Goal: Information Seeking & Learning: Learn about a topic

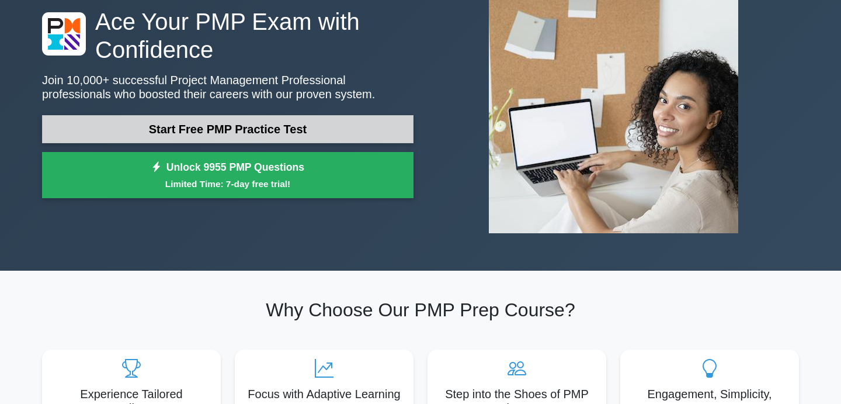
click at [353, 142] on link "Start Free PMP Practice Test" at bounding box center [227, 129] width 371 height 28
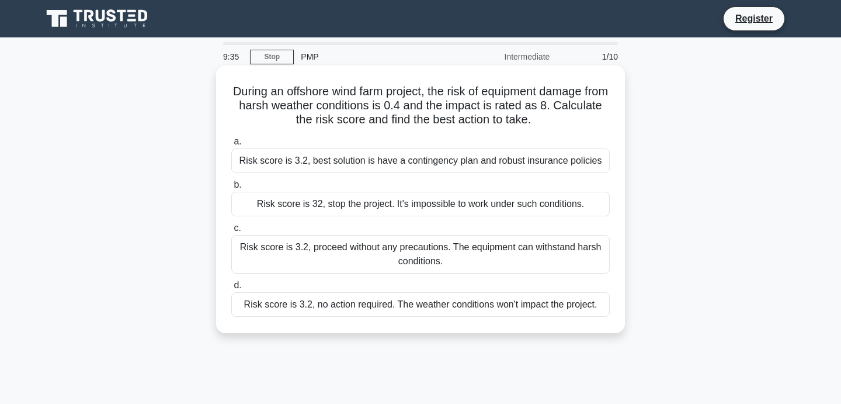
click at [453, 97] on h5 "During an offshore wind farm project, the risk of equipment damage from harsh w…" at bounding box center [420, 105] width 381 height 43
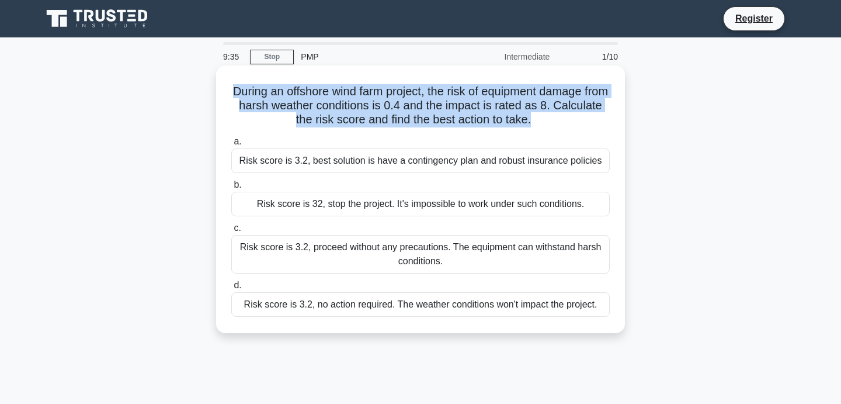
click at [453, 97] on h5 "During an offshore wind farm project, the risk of equipment damage from harsh w…" at bounding box center [420, 105] width 381 height 43
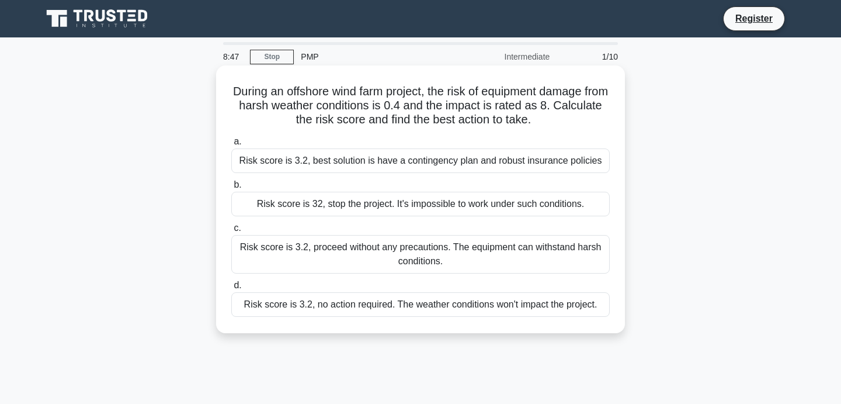
click at [343, 164] on div "Risk score is 3.2, best solution is have a contingency plan and robust insuranc…" at bounding box center [420, 160] width 378 height 25
click at [231, 145] on input "a. Risk score is 3.2, best solution is have a contingency plan and robust insur…" at bounding box center [231, 142] width 0 height 8
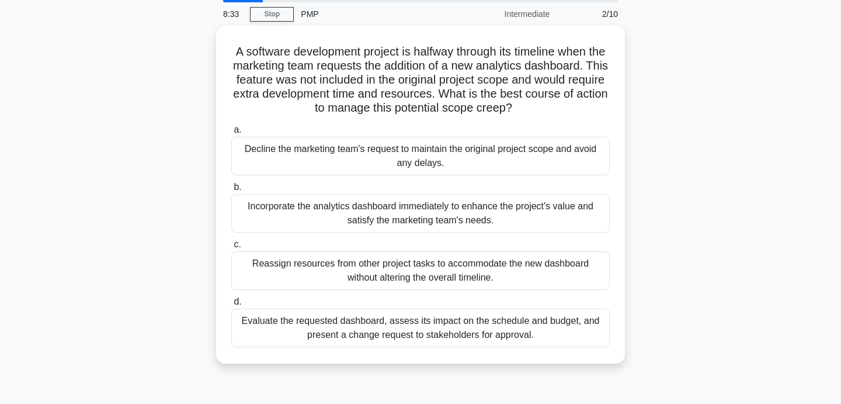
scroll to position [23, 0]
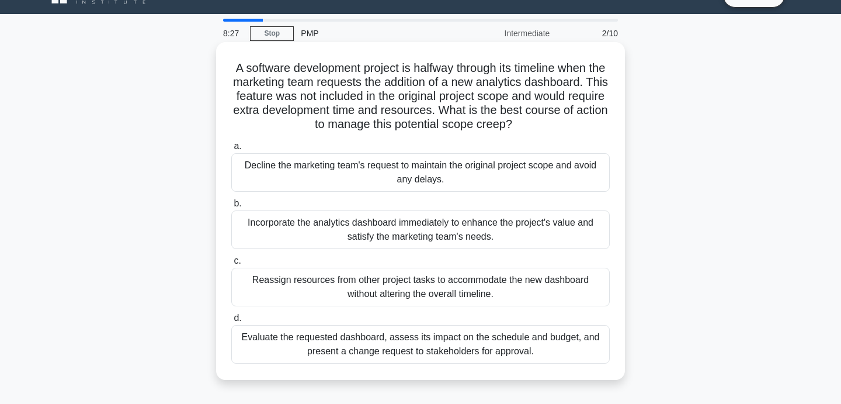
click at [353, 340] on div "Evaluate the requested dashboard, assess its impact on the schedule and budget,…" at bounding box center [420, 344] width 378 height 39
click at [231, 322] on input "d. Evaluate the requested dashboard, assess its impact on the schedule and budg…" at bounding box center [231, 318] width 0 height 8
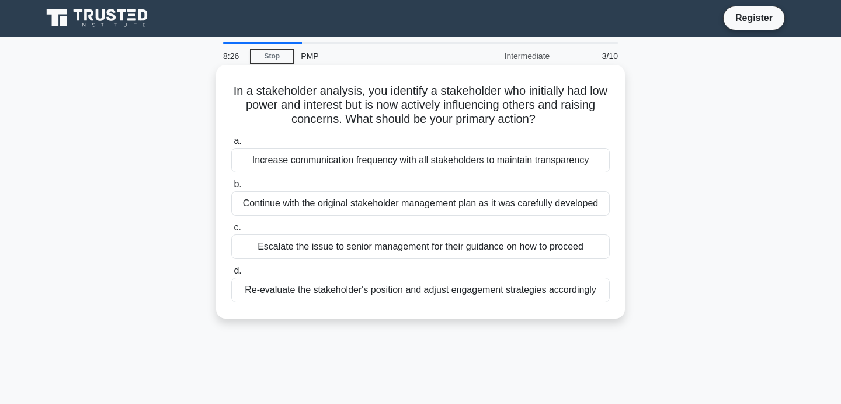
scroll to position [0, 0]
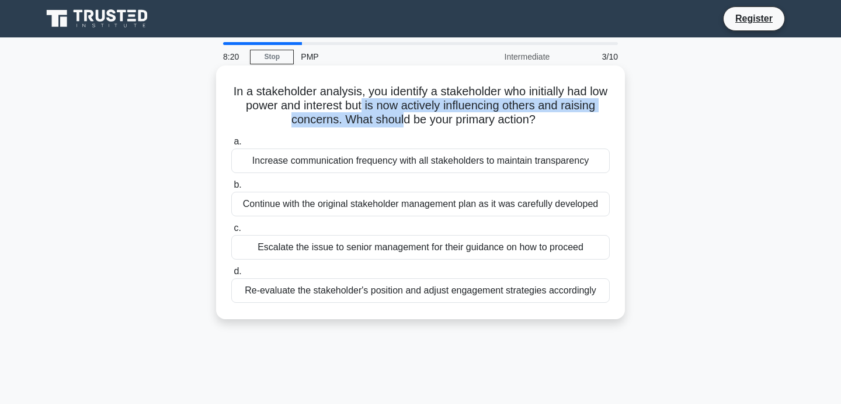
drag, startPoint x: 361, startPoint y: 109, endPoint x: 402, endPoint y: 126, distance: 44.8
click at [402, 126] on h5 "In a stakeholder analysis, you identify a stakeholder who initially had low pow…" at bounding box center [420, 105] width 381 height 43
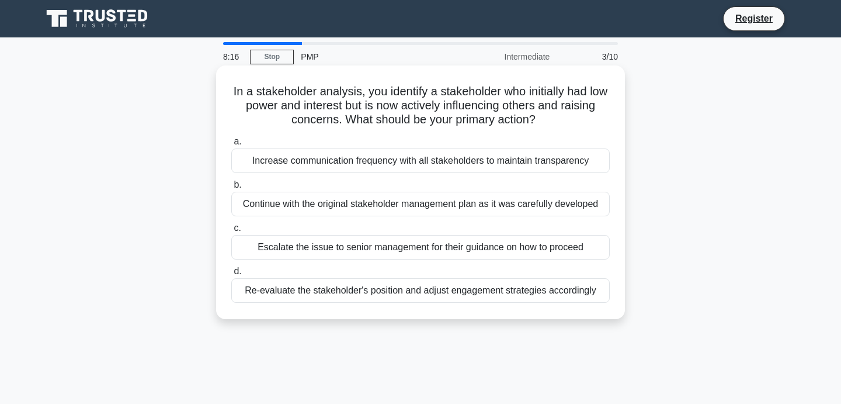
click at [369, 289] on div "Re-evaluate the stakeholder's position and adjust engagement strategies accordi…" at bounding box center [420, 290] width 378 height 25
click at [231, 275] on input "d. Re-evaluate the stakeholder's position and adjust engagement strategies acco…" at bounding box center [231, 272] width 0 height 8
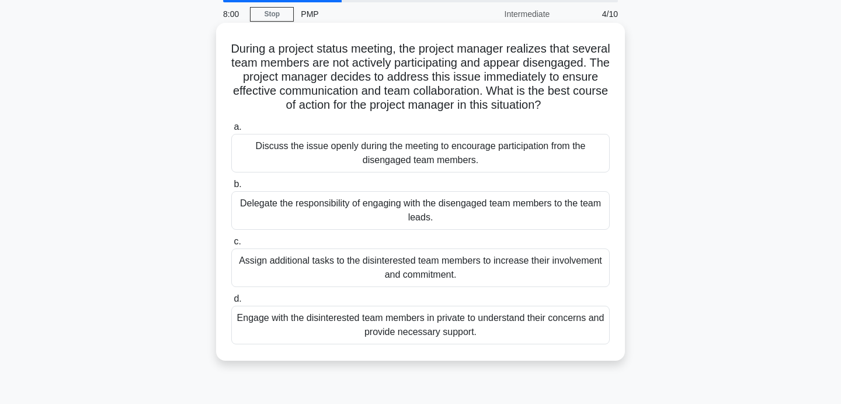
scroll to position [50, 0]
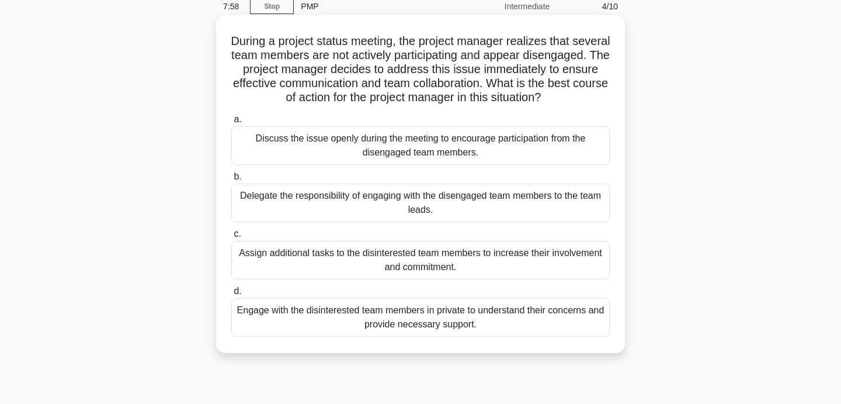
click at [394, 155] on div "Discuss the issue openly during the meeting to encourage participation from the…" at bounding box center [420, 145] width 378 height 39
click at [231, 123] on input "a. Discuss the issue openly during the meeting to encourage participation from …" at bounding box center [231, 120] width 0 height 8
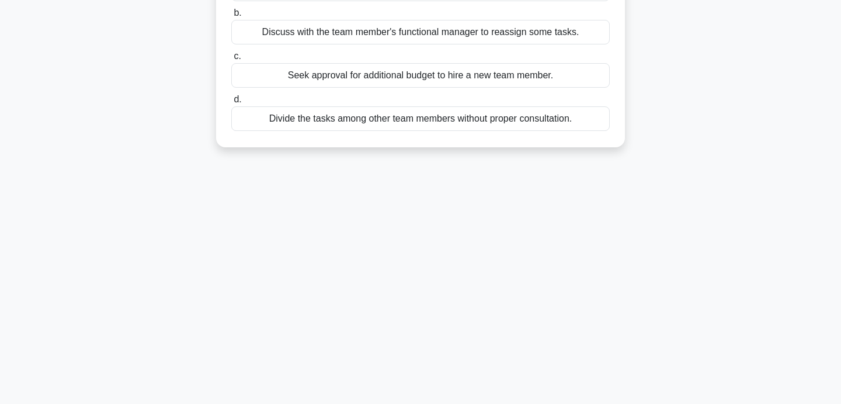
scroll to position [0, 0]
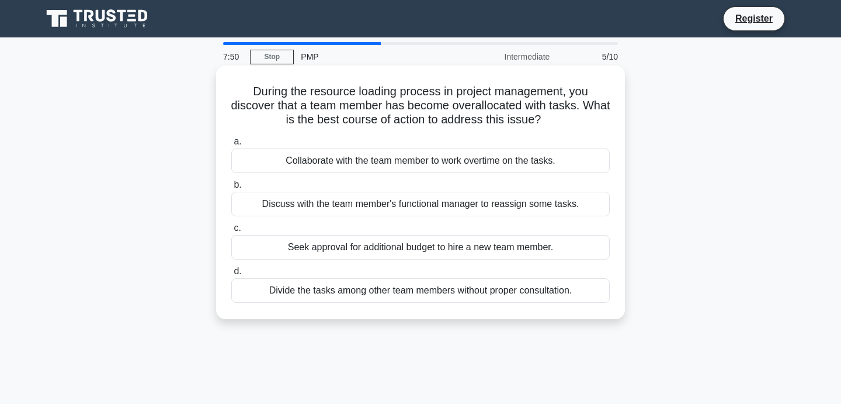
click at [394, 114] on h5 "During the resource loading process in project management, you discover that a …" at bounding box center [420, 105] width 381 height 43
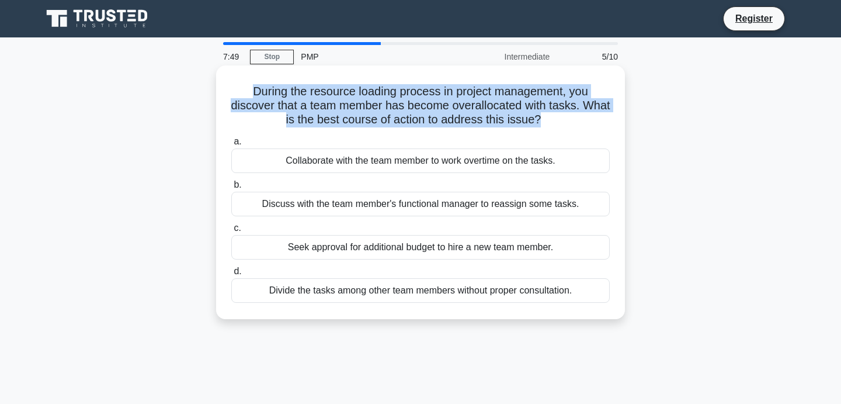
click at [394, 114] on h5 "During the resource loading process in project management, you discover that a …" at bounding box center [420, 105] width 381 height 43
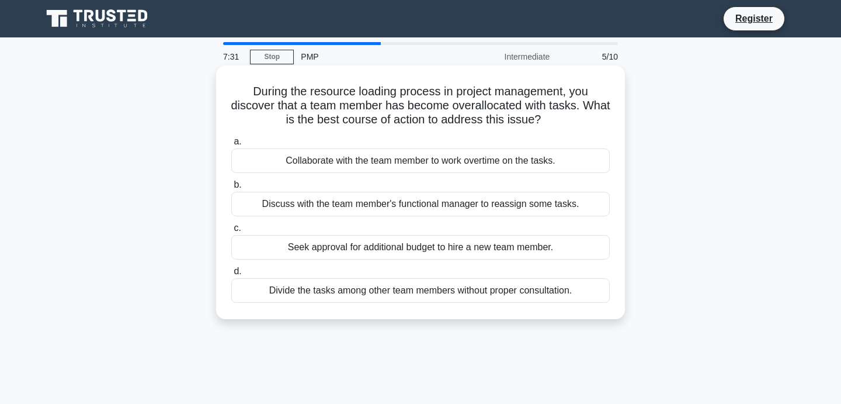
click at [430, 196] on div "Discuss with the team member's functional manager to reassign some tasks." at bounding box center [420, 204] width 378 height 25
click at [231, 189] on input "b. Discuss with the team member's functional manager to reassign some tasks." at bounding box center [231, 185] width 0 height 8
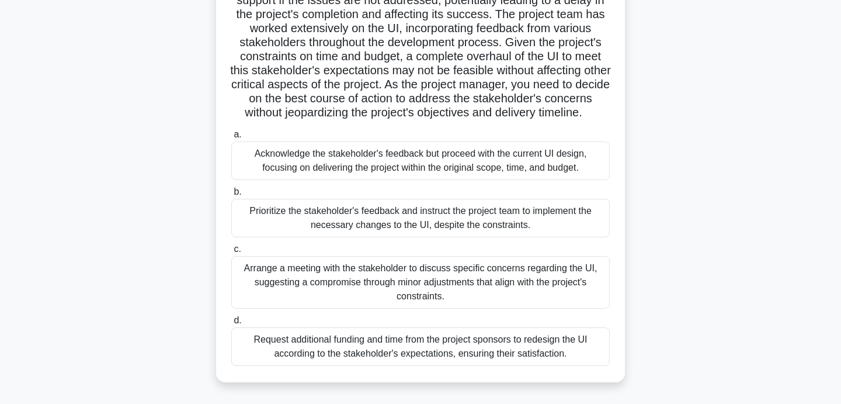
scroll to position [166, 0]
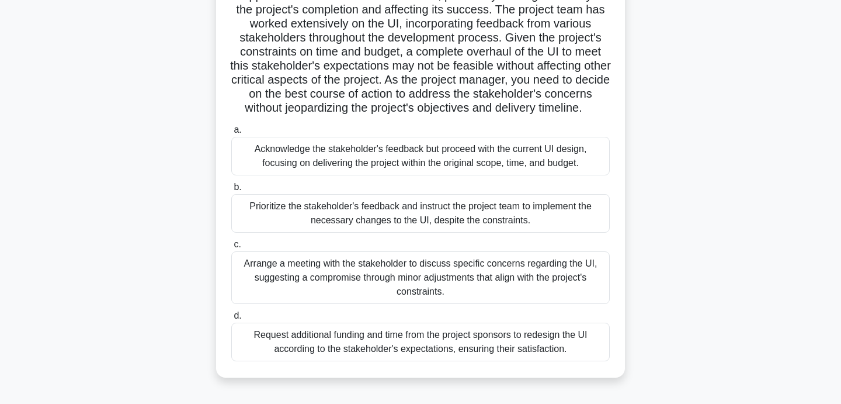
click at [428, 269] on div "Arrange a meeting with the stakeholder to discuss specific concerns regarding t…" at bounding box center [420, 277] width 378 height 53
click at [231, 248] on input "c. Arrange a meeting with the stakeholder to discuss specific concerns regardin…" at bounding box center [231, 245] width 0 height 8
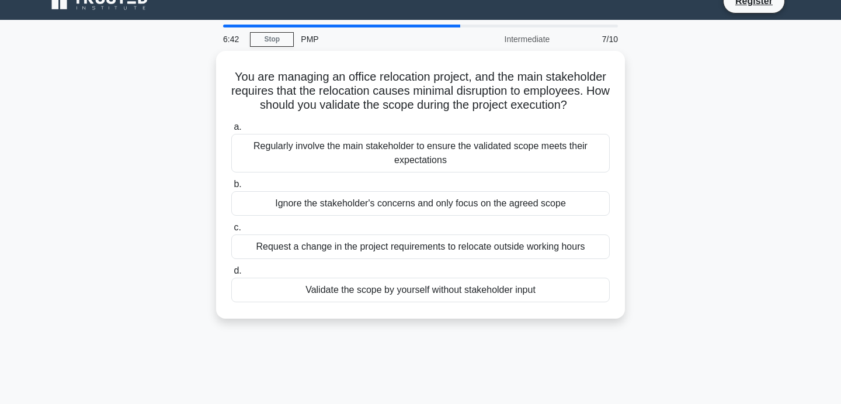
scroll to position [0, 0]
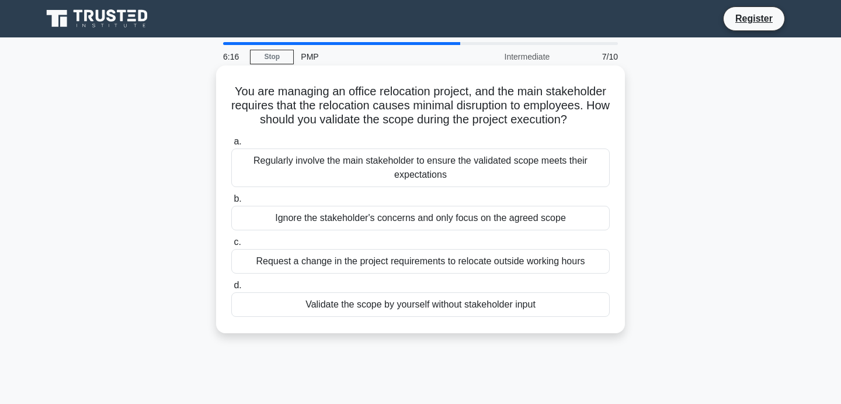
click at [406, 178] on div "Regularly involve the main stakeholder to ensure the validated scope meets thei…" at bounding box center [420, 167] width 378 height 39
click at [231, 145] on input "a. Regularly involve the main stakeholder to ensure the validated scope meets t…" at bounding box center [231, 142] width 0 height 8
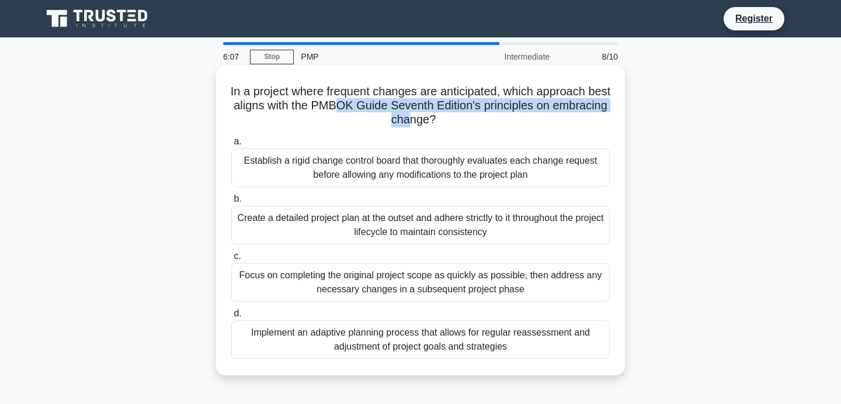
drag, startPoint x: 378, startPoint y: 100, endPoint x: 439, endPoint y: 120, distance: 63.9
click at [439, 120] on h5 "In a project where frequent changes are anticipated, which approach best aligns…" at bounding box center [420, 105] width 381 height 43
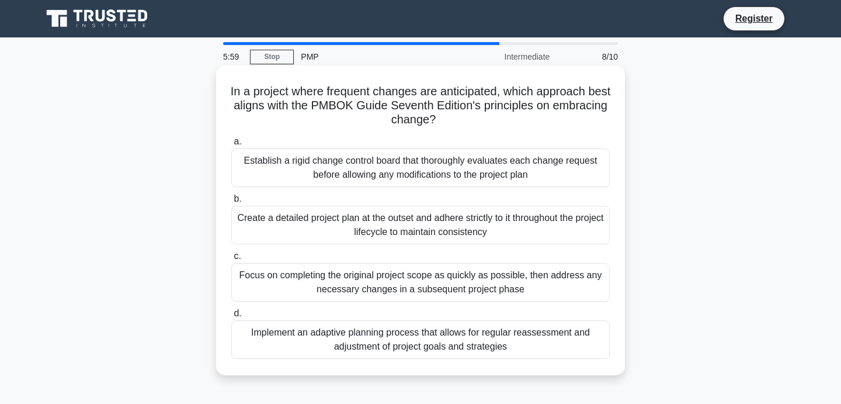
click at [435, 169] on div "Establish a rigid change control board that thoroughly evaluates each change re…" at bounding box center [420, 167] width 378 height 39
click at [231, 145] on input "a. Establish a rigid change control board that thoroughly evaluates each change…" at bounding box center [231, 142] width 0 height 8
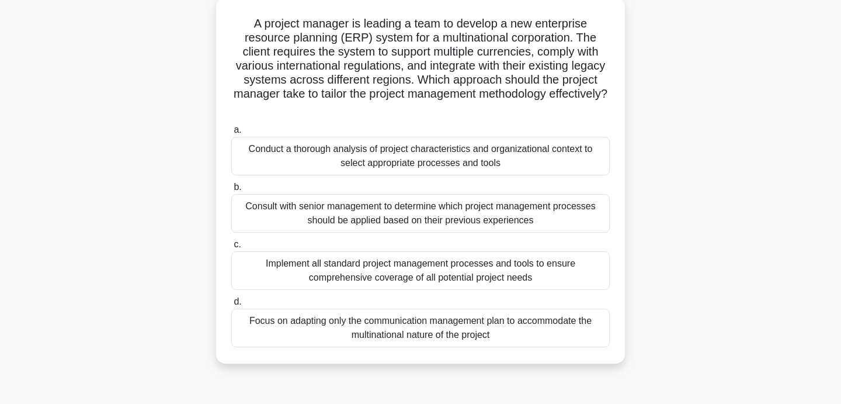
scroll to position [71, 0]
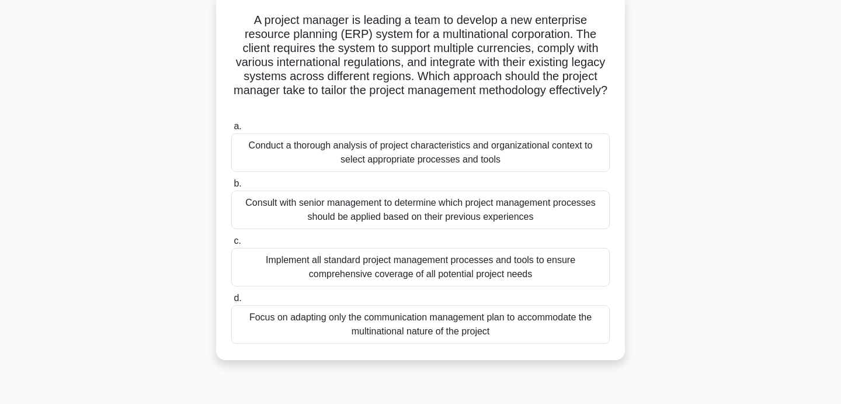
click at [403, 148] on div "Conduct a thorough analysis of project characteristics and organizational conte…" at bounding box center [420, 152] width 378 height 39
click at [231, 130] on input "a. Conduct a thorough analysis of project characteristics and organizational co…" at bounding box center [231, 127] width 0 height 8
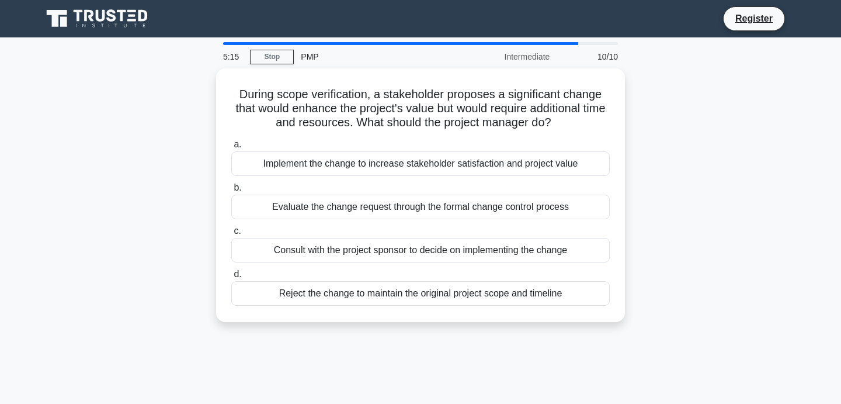
scroll to position [0, 0]
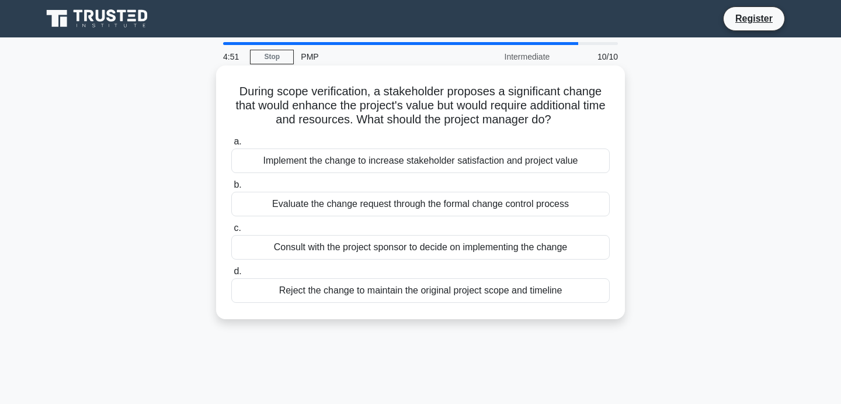
click at [419, 209] on div "Evaluate the change request through the formal change control process" at bounding box center [420, 204] width 378 height 25
click at [231, 189] on input "b. Evaluate the change request through the formal change control process" at bounding box center [231, 185] width 0 height 8
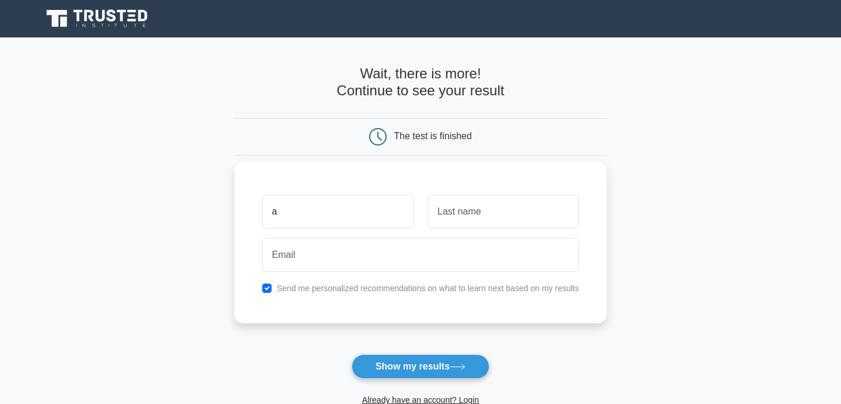
type input "a"
type input "b"
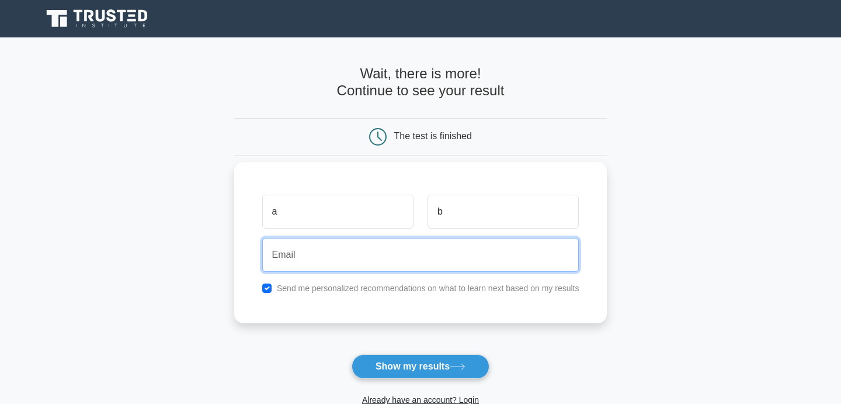
paste input "5ce489656c@webxios.pro"
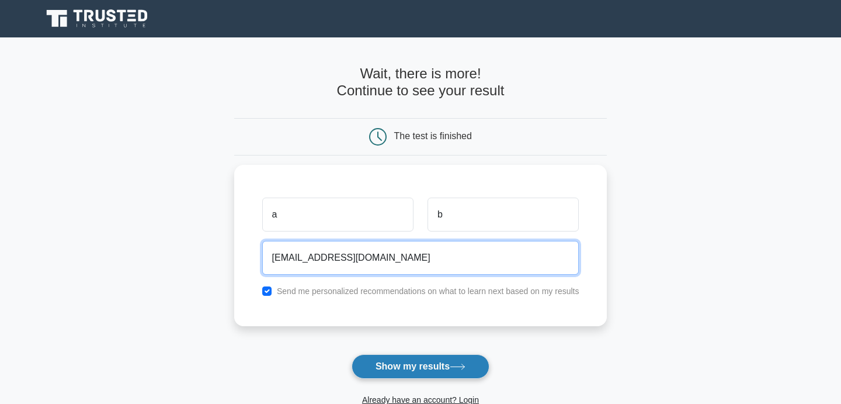
type input "5ce489656c@webxios.pro"
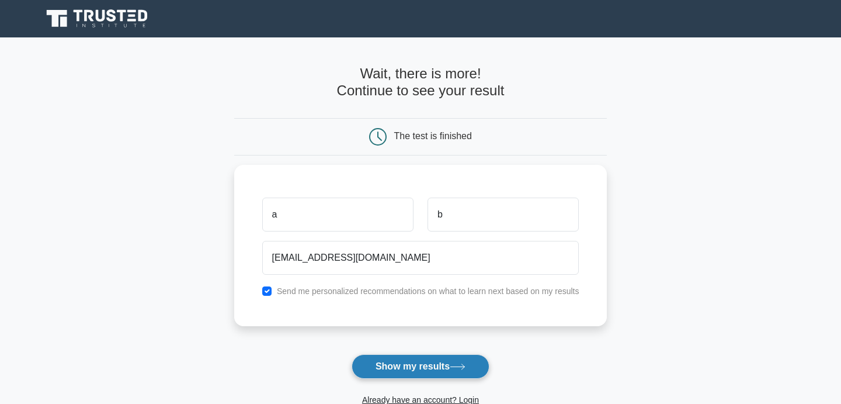
click at [395, 373] on button "Show my results" at bounding box center [421, 366] width 138 height 25
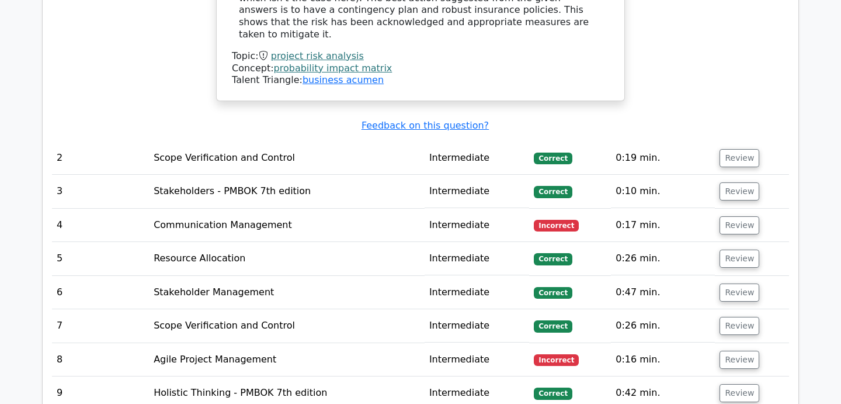
scroll to position [1547, 0]
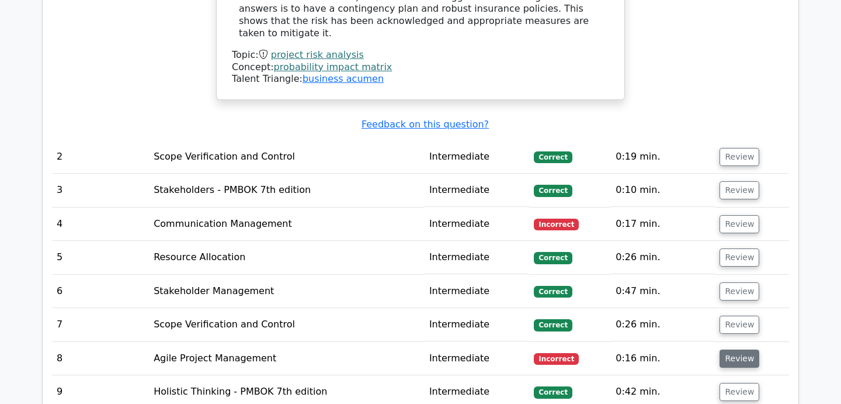
click at [735, 349] on button "Review" at bounding box center [740, 358] width 40 height 18
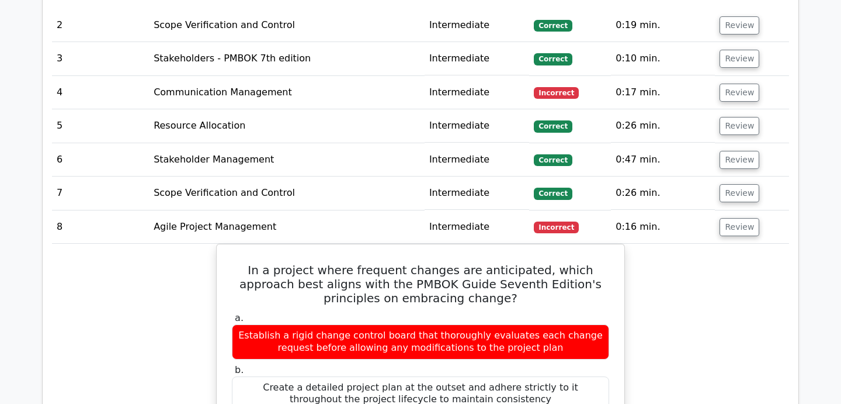
scroll to position [1679, 0]
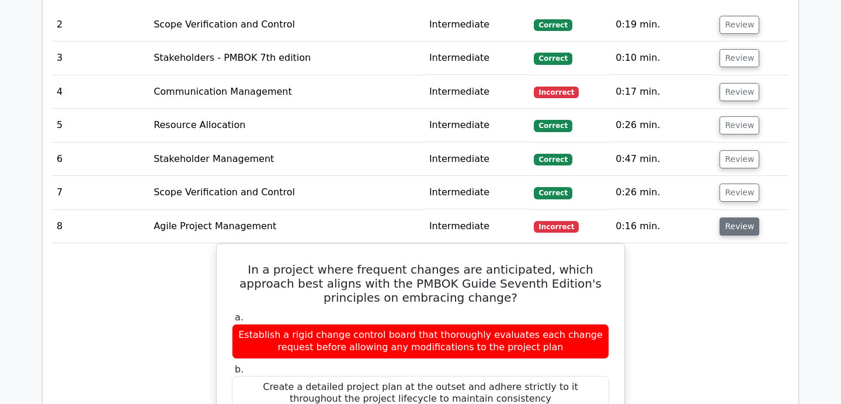
click at [740, 217] on button "Review" at bounding box center [740, 226] width 40 height 18
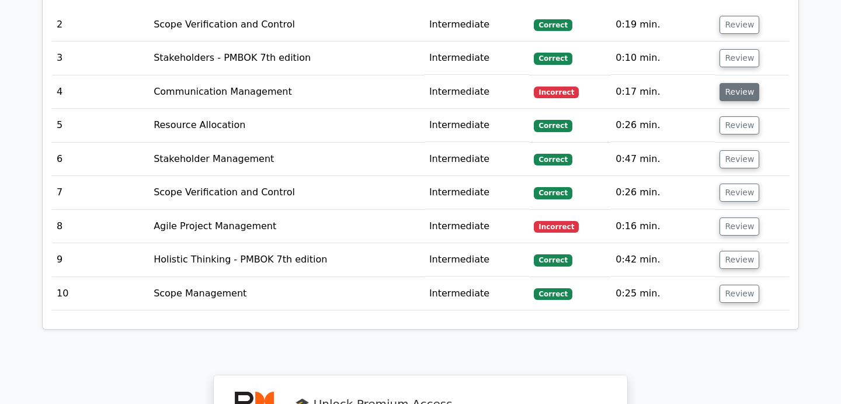
click at [739, 83] on button "Review" at bounding box center [740, 92] width 40 height 18
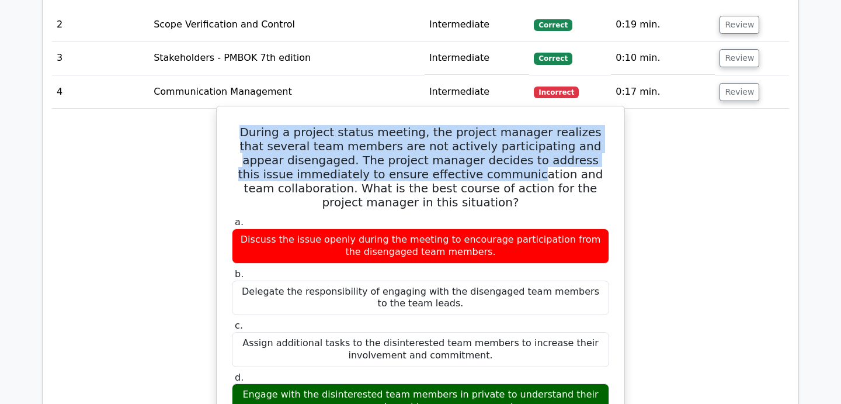
drag, startPoint x: 251, startPoint y: 68, endPoint x: 456, endPoint y: 116, distance: 211.1
click at [456, 125] on h5 "During a project status meeting, the project manager realizes that several team…" at bounding box center [421, 167] width 380 height 84
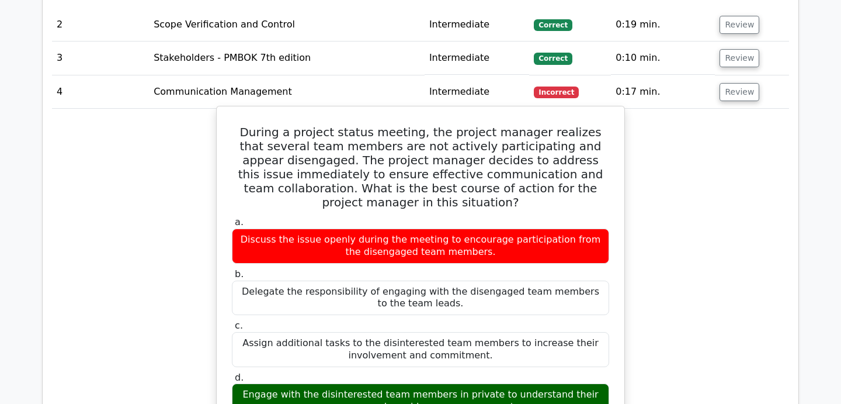
drag, startPoint x: 245, startPoint y: 55, endPoint x: 574, endPoint y: 348, distance: 441.0
copy div "During a project status meeting, the project manager realizes that several team…"
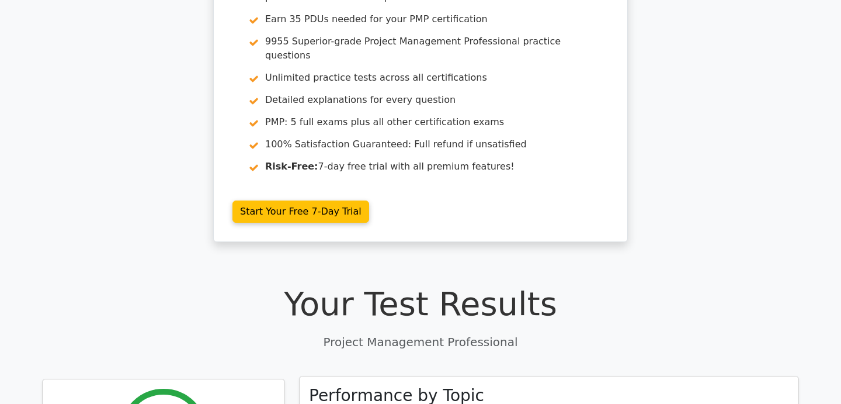
scroll to position [0, 0]
